Goal: Navigation & Orientation: Find specific page/section

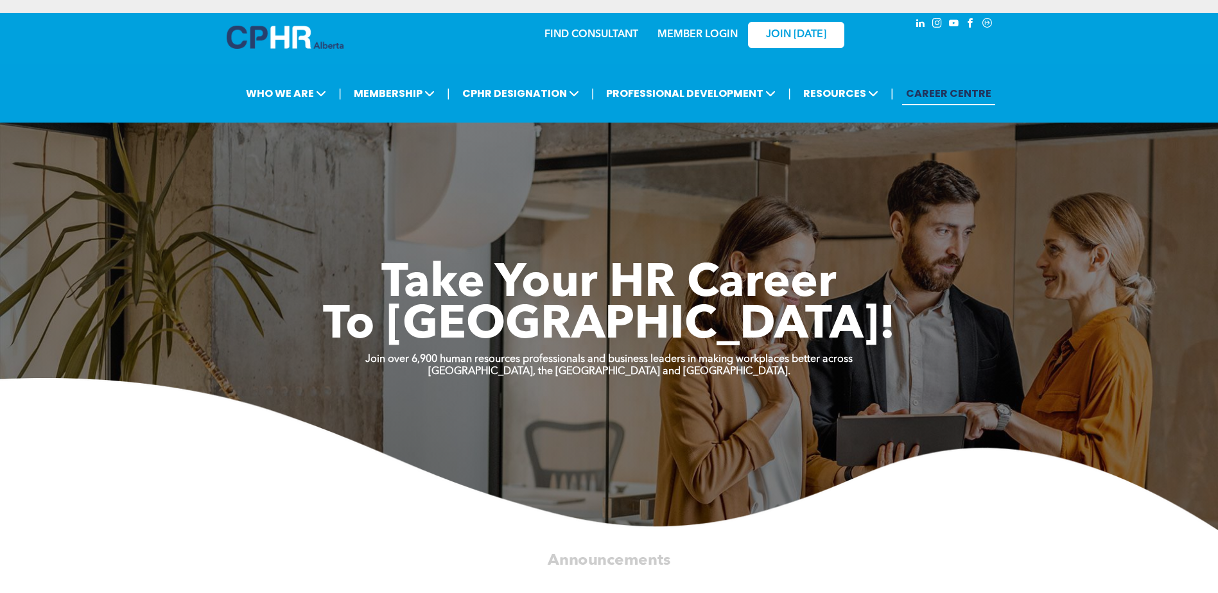
click at [688, 31] on link "MEMBER LOGIN" at bounding box center [698, 35] width 80 height 10
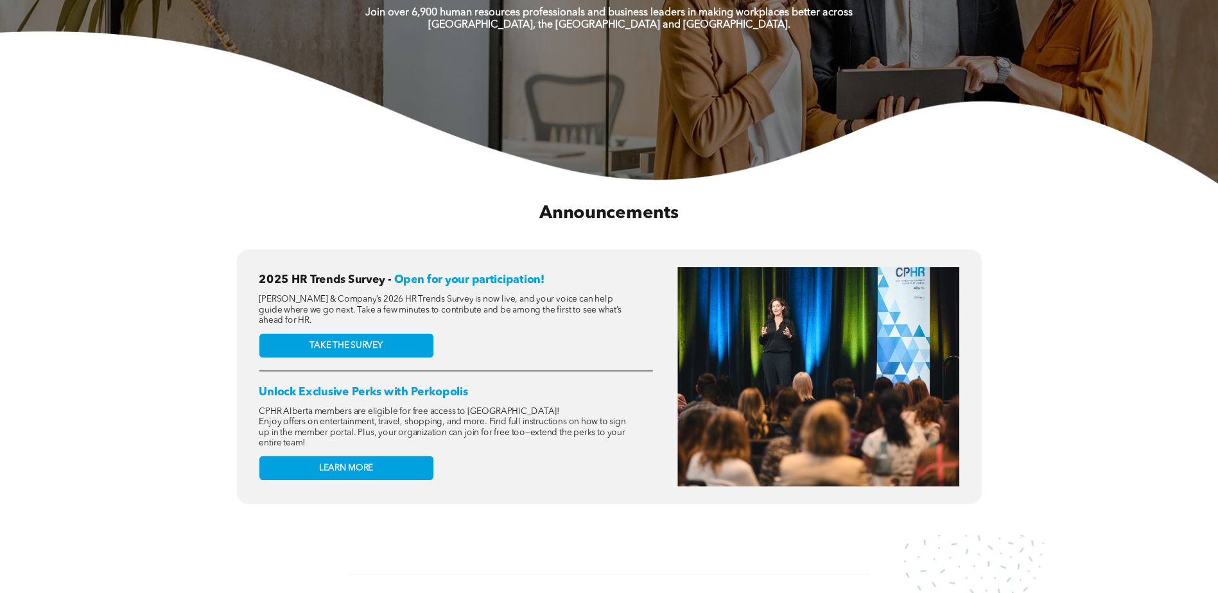
scroll to position [321, 0]
